Goal: Information Seeking & Learning: Learn about a topic

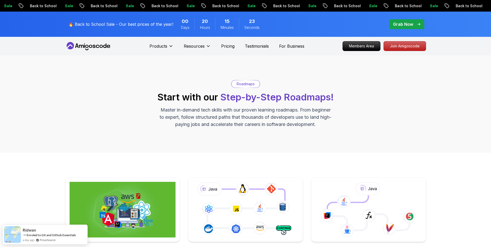
click at [107, 45] on icon at bounding box center [88, 46] width 46 height 8
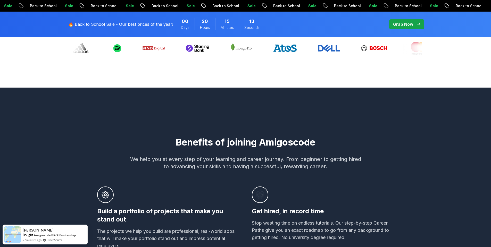
scroll to position [139, 0]
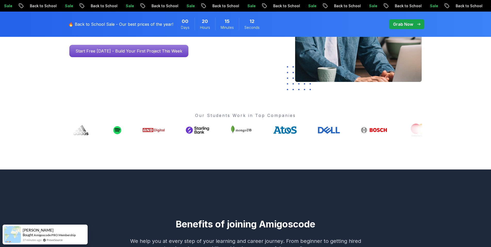
click at [48, 109] on div "Go From Learning to Hired: Master Java, Spring Boot & Cloud Skills That Get You…" at bounding box center [245, 42] width 491 height 253
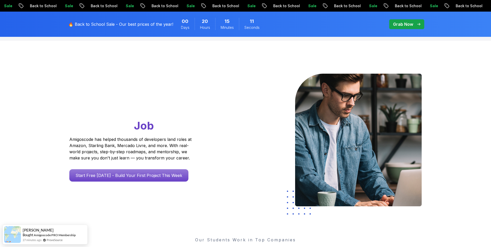
scroll to position [0, 0]
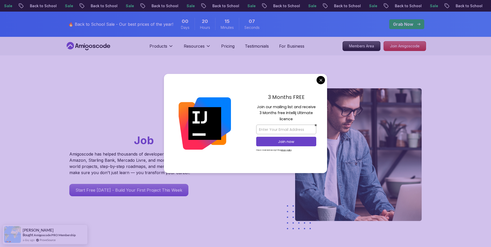
click at [318, 76] on div "3 Months FREE Join our mailing list and receive 3 Months free Intellij Ultimate…" at bounding box center [286, 123] width 82 height 99
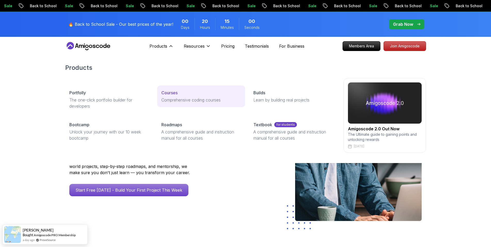
click at [175, 94] on p "Courses" at bounding box center [169, 93] width 16 height 6
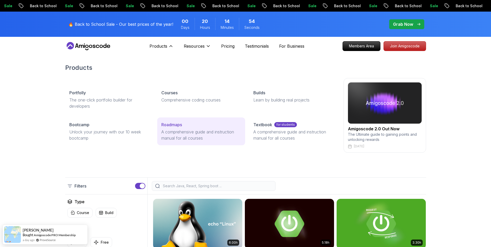
click at [171, 126] on p "Roadmaps" at bounding box center [171, 125] width 21 height 6
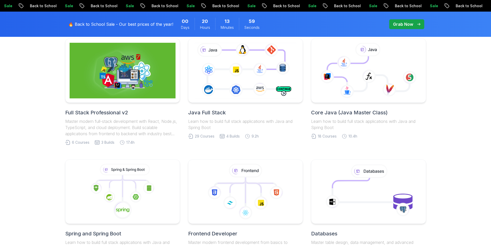
scroll to position [93, 0]
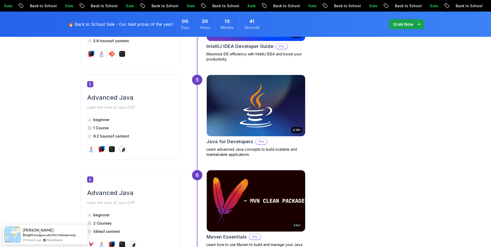
scroll to position [695, 0]
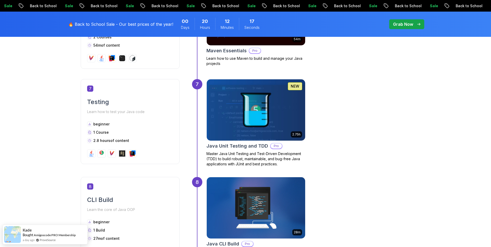
scroll to position [927, 0]
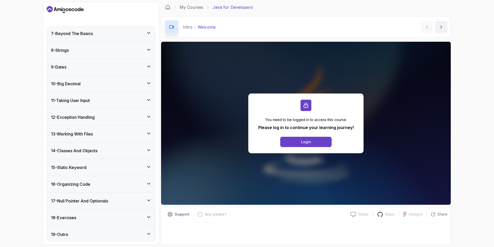
scroll to position [146, 0]
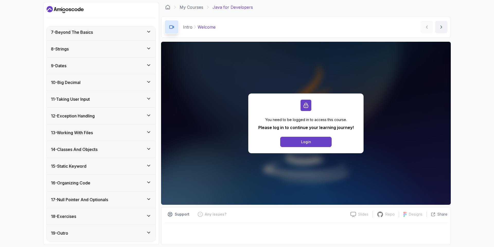
click at [6, 130] on div "1 - Intro 1 - Welcome 2:17 2 - Recommended Courses related-courses 2 - Loops 3 …" at bounding box center [247, 123] width 494 height 247
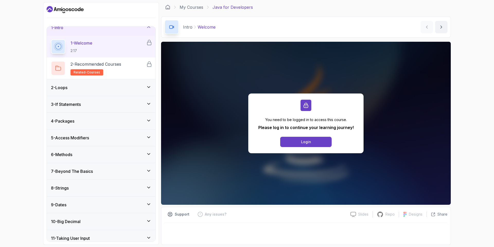
scroll to position [0, 0]
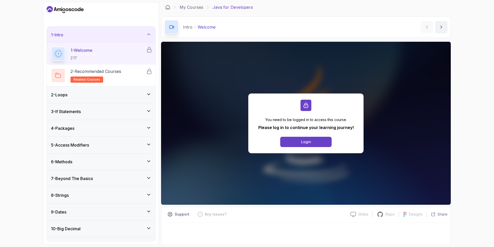
click at [18, 92] on div "1 - Intro 1 - Welcome 2:17 2 - Recommended Courses related-courses 2 - Loops 3 …" at bounding box center [247, 123] width 494 height 247
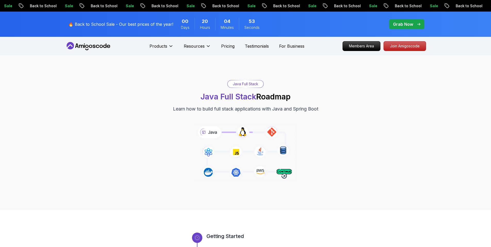
scroll to position [139, 0]
